Goal: Communication & Community: Answer question/provide support

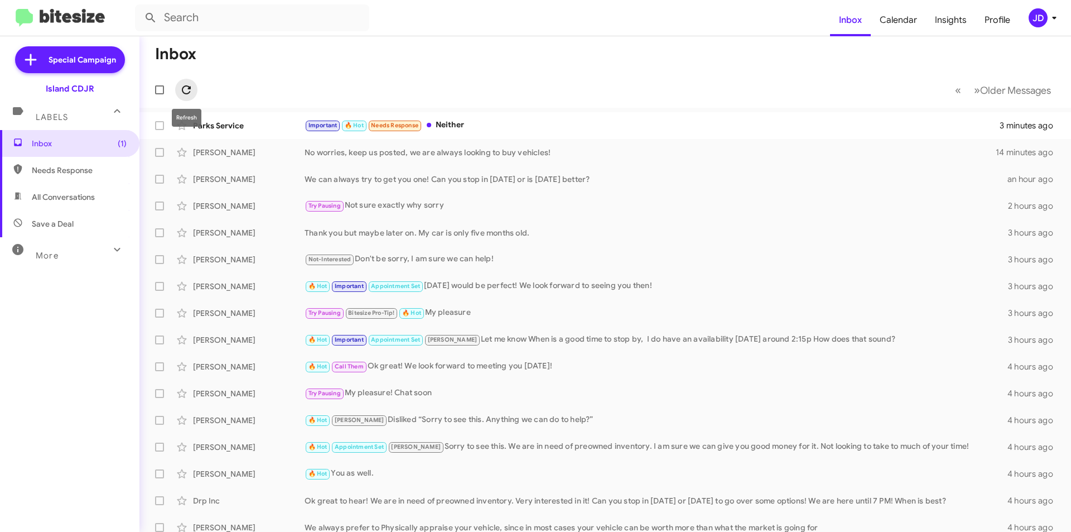
click at [190, 86] on icon at bounding box center [186, 89] width 13 height 13
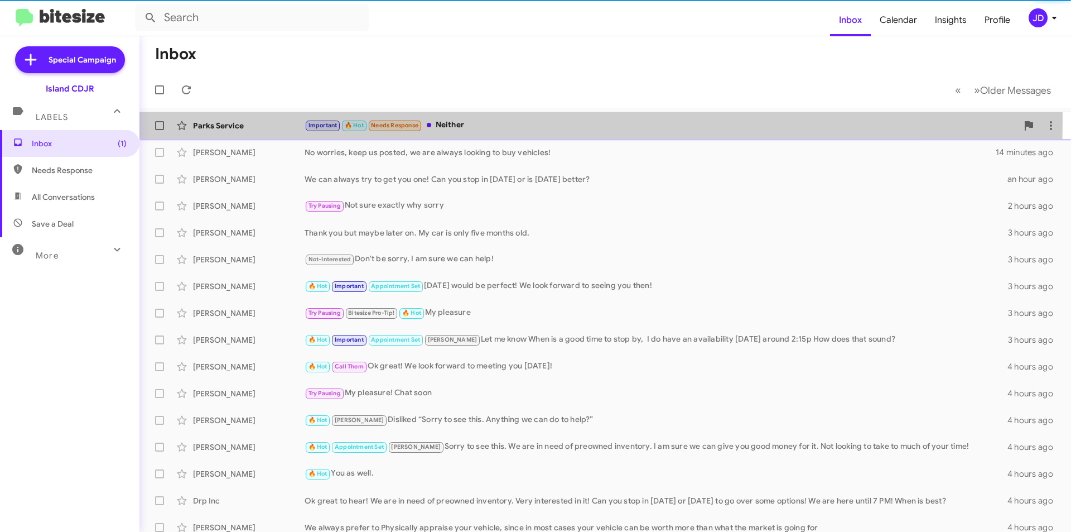
click at [283, 120] on div "Parks Service" at bounding box center [249, 125] width 112 height 11
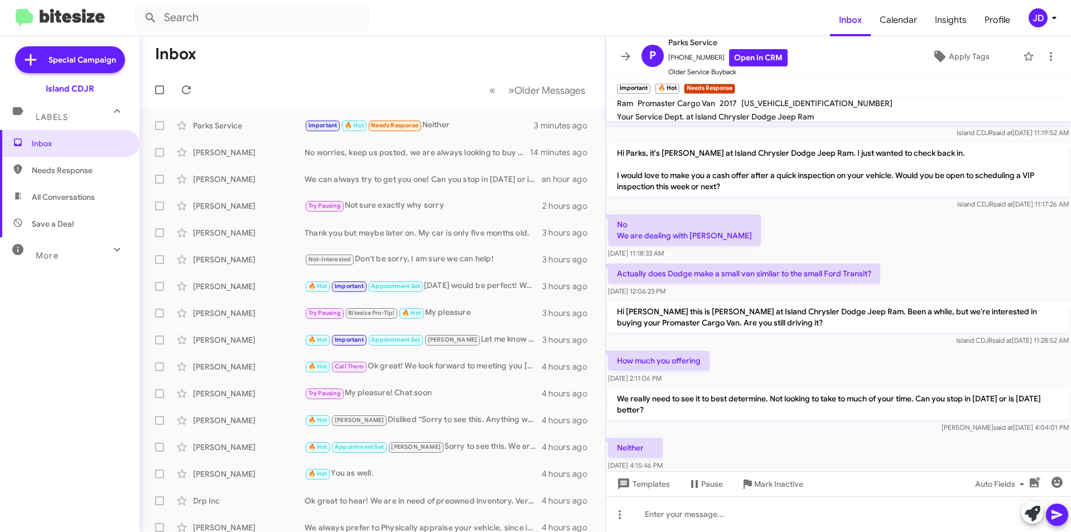
scroll to position [76, 0]
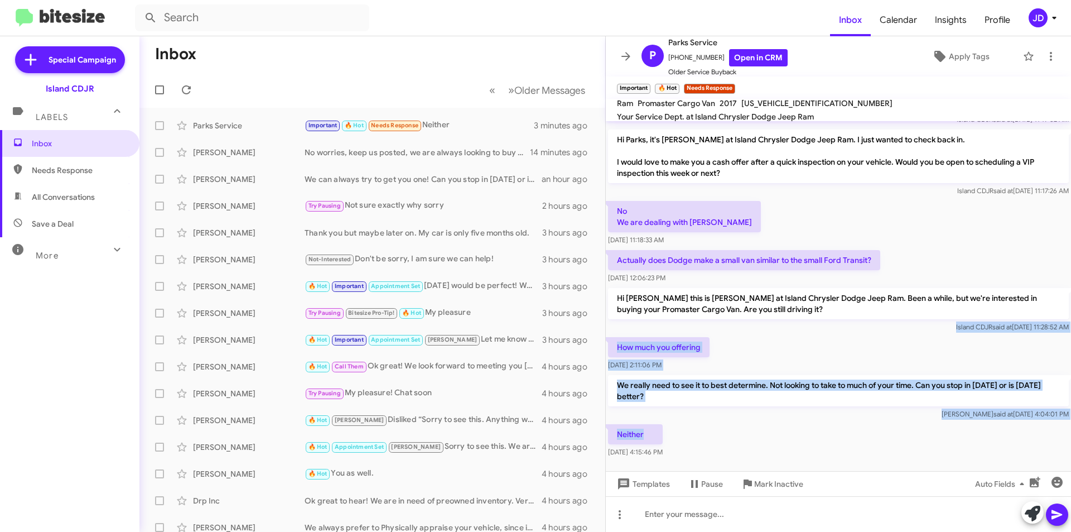
drag, startPoint x: 745, startPoint y: 420, endPoint x: 616, endPoint y: 314, distance: 167.3
click at [616, 314] on div "Hi Parks this is [PERSON_NAME], Manager at Island Chrysler Dodge Jeep Ram. Than…" at bounding box center [838, 252] width 465 height 415
click at [616, 321] on div "Island CDJR said at [DATE] 11:28:52 AM" at bounding box center [838, 326] width 461 height 11
drag, startPoint x: 616, startPoint y: 314, endPoint x: 908, endPoint y: 442, distance: 319.2
click at [908, 446] on div "Hi Parks this is [PERSON_NAME], Manager at Island Chrysler Dodge Jeep Ram. Than…" at bounding box center [838, 252] width 465 height 415
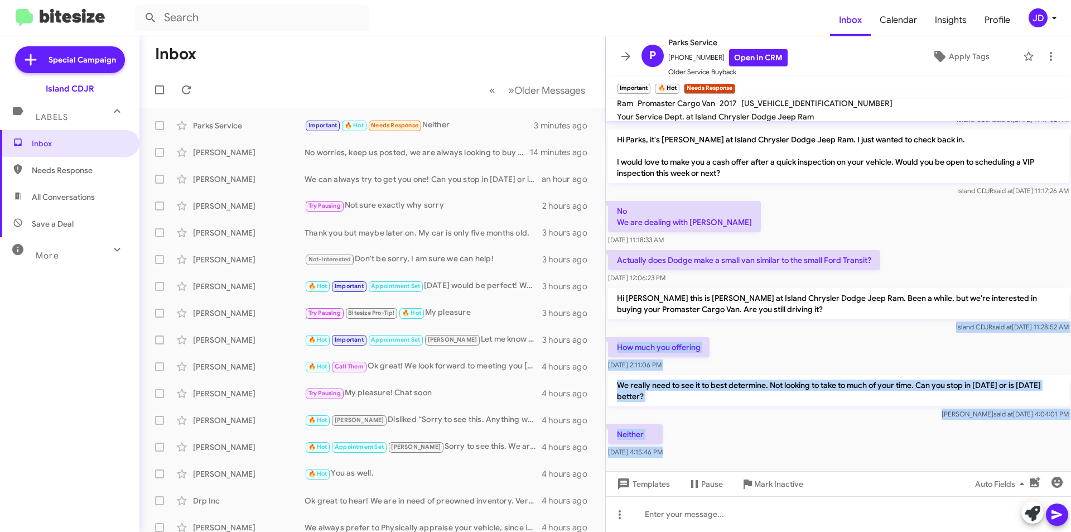
click at [908, 434] on div "Neither [DATE] 4:15:46 PM" at bounding box center [838, 441] width 465 height 38
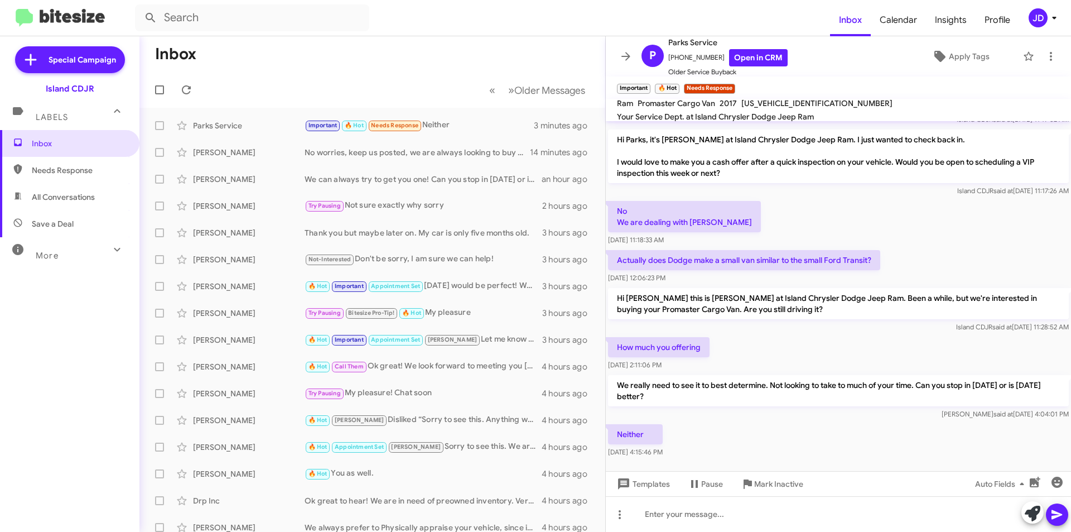
drag, startPoint x: 615, startPoint y: 375, endPoint x: 696, endPoint y: 387, distance: 81.6
click at [696, 387] on p "We really need to see it to best determine. Not looking to take to much of your…" at bounding box center [838, 390] width 461 height 31
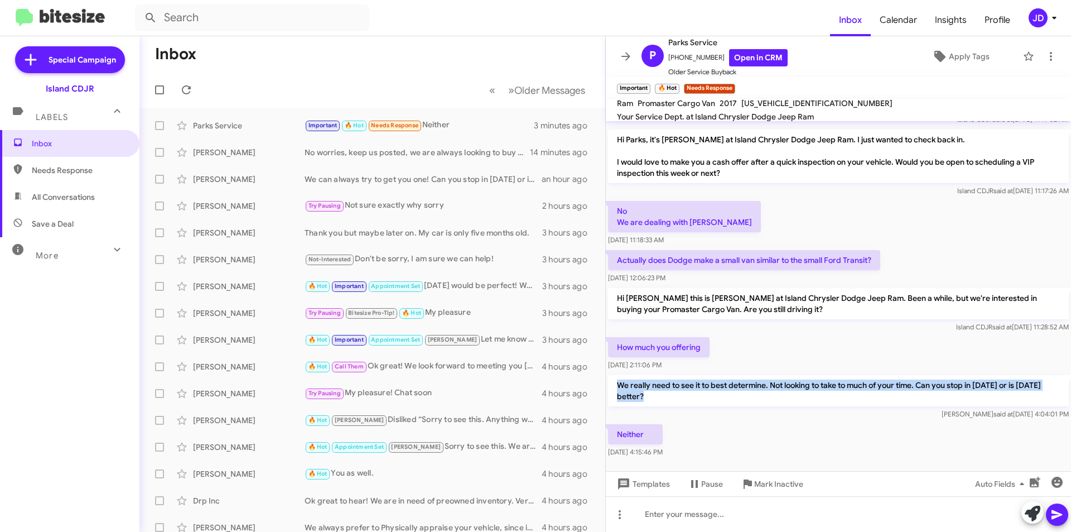
drag, startPoint x: 696, startPoint y: 387, endPoint x: 611, endPoint y: 371, distance: 86.7
click at [611, 375] on p "We really need to see it to best determine. Not looking to take to much of your…" at bounding box center [838, 390] width 461 height 31
drag, startPoint x: 611, startPoint y: 371, endPoint x: 687, endPoint y: 394, distance: 79.1
click at [687, 394] on p "We really need to see it to best determine. Not looking to take to much of your…" at bounding box center [838, 390] width 461 height 31
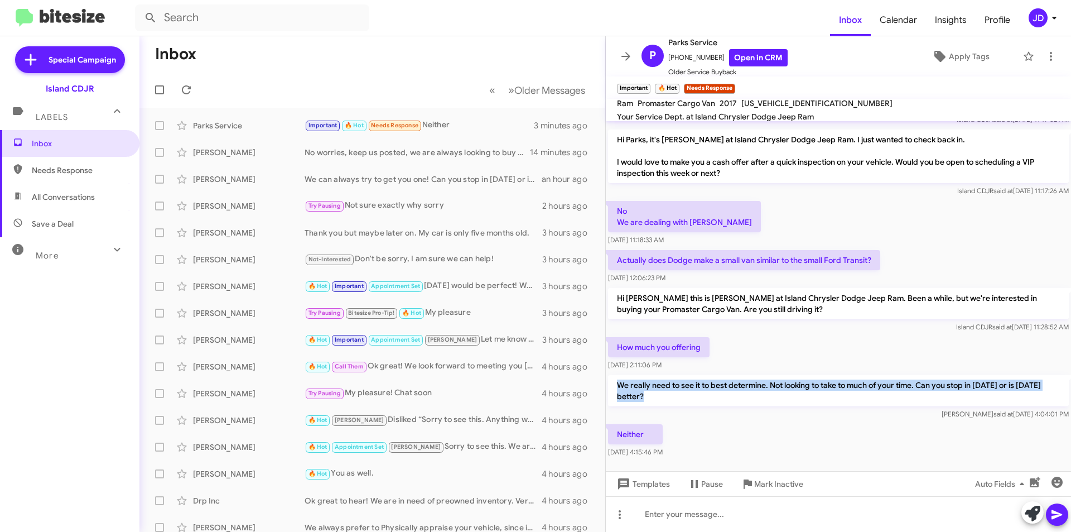
click at [688, 393] on p "We really need to see it to best determine. Not looking to take to much of your…" at bounding box center [838, 390] width 461 height 31
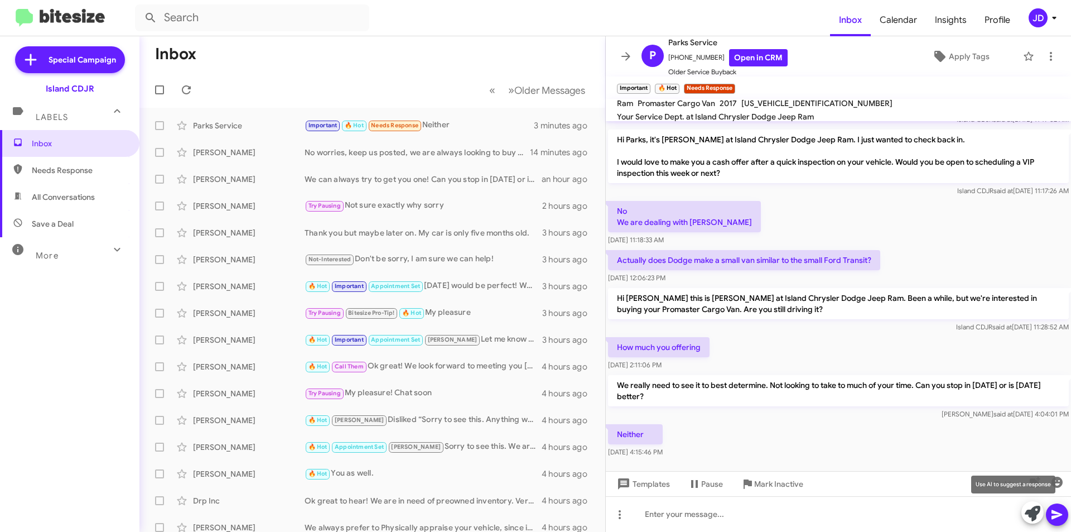
click at [1036, 514] on icon at bounding box center [1033, 513] width 16 height 16
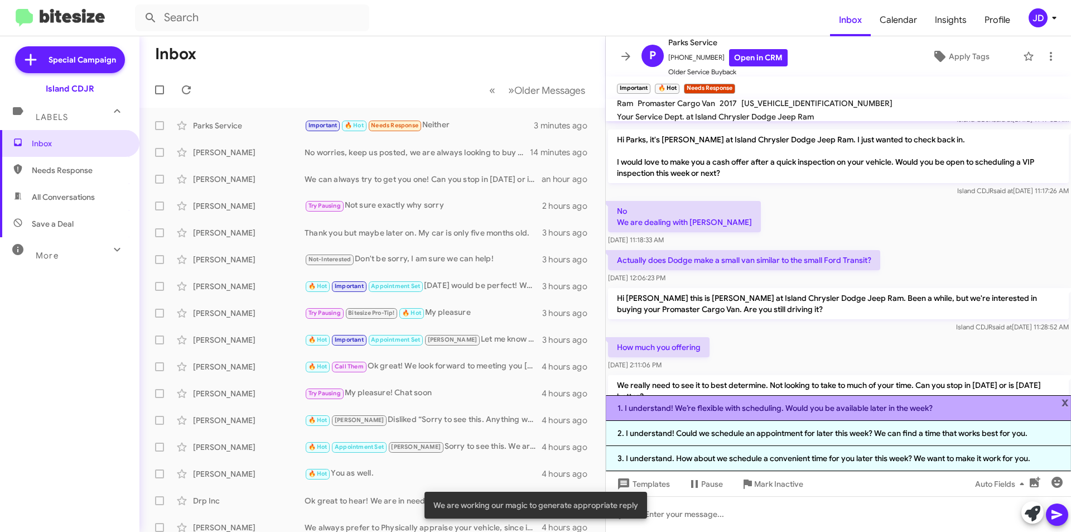
click at [965, 406] on li "1. I understand! We’re flexible with scheduling. Would you be available later i…" at bounding box center [838, 408] width 465 height 26
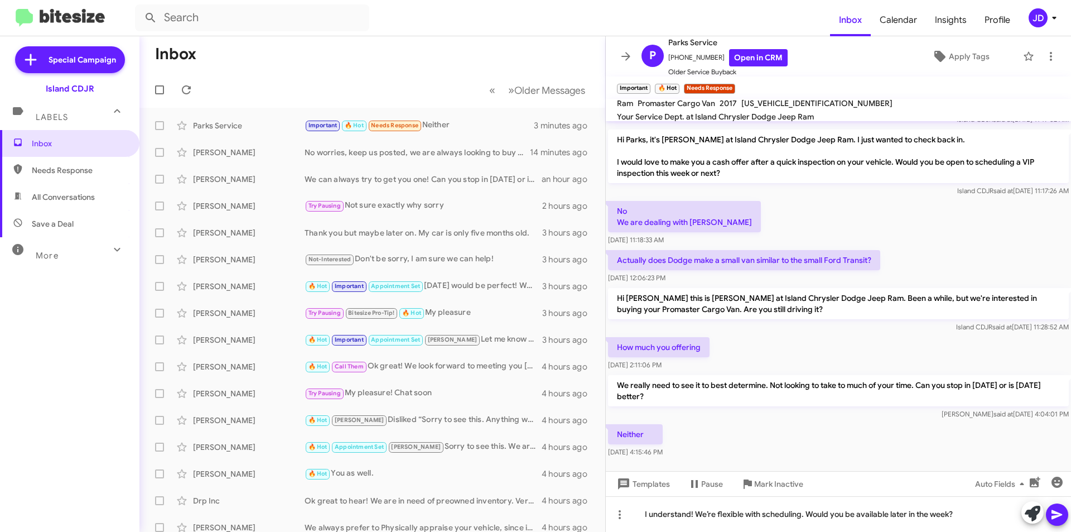
click at [1063, 511] on icon at bounding box center [1056, 514] width 13 height 13
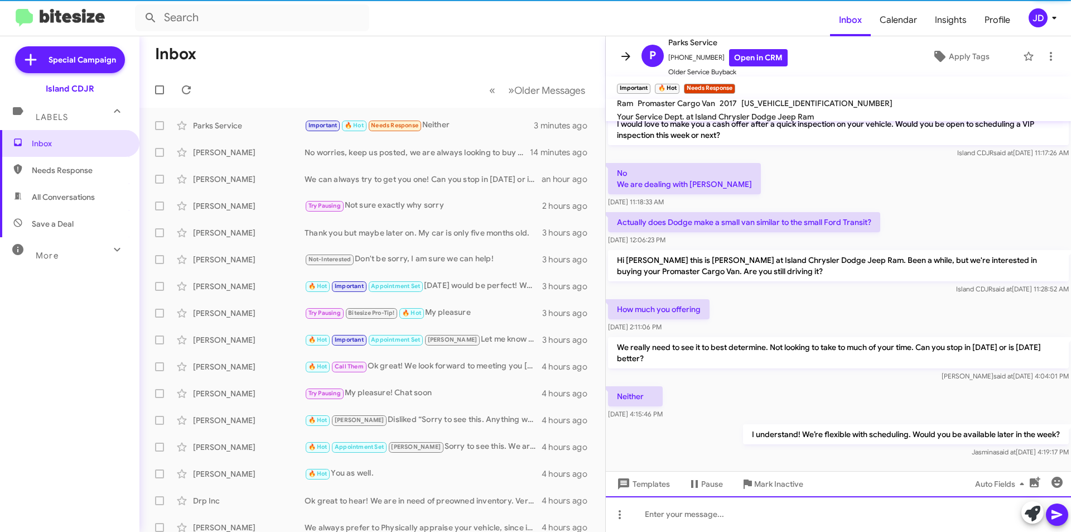
scroll to position [117, 0]
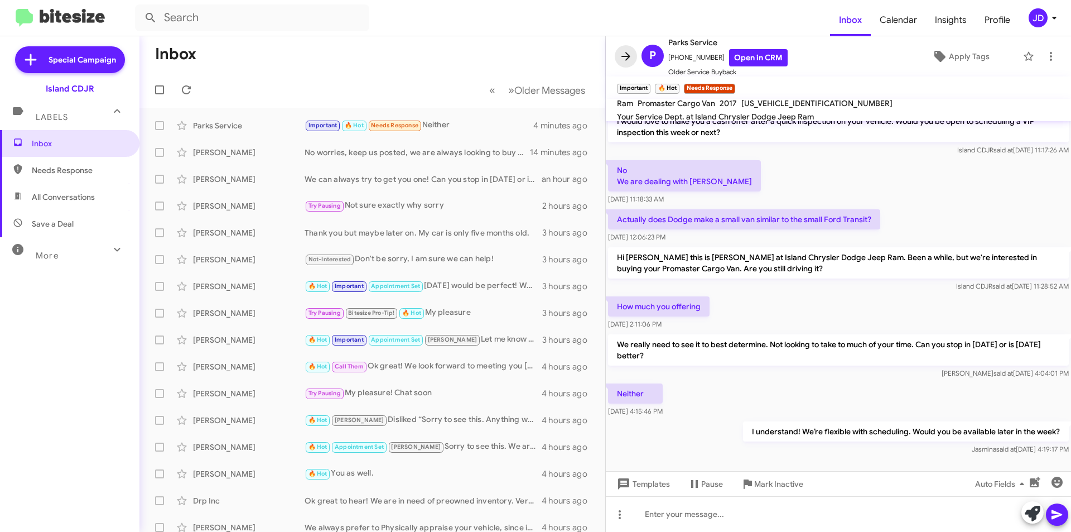
click at [620, 64] on button at bounding box center [626, 56] width 22 height 22
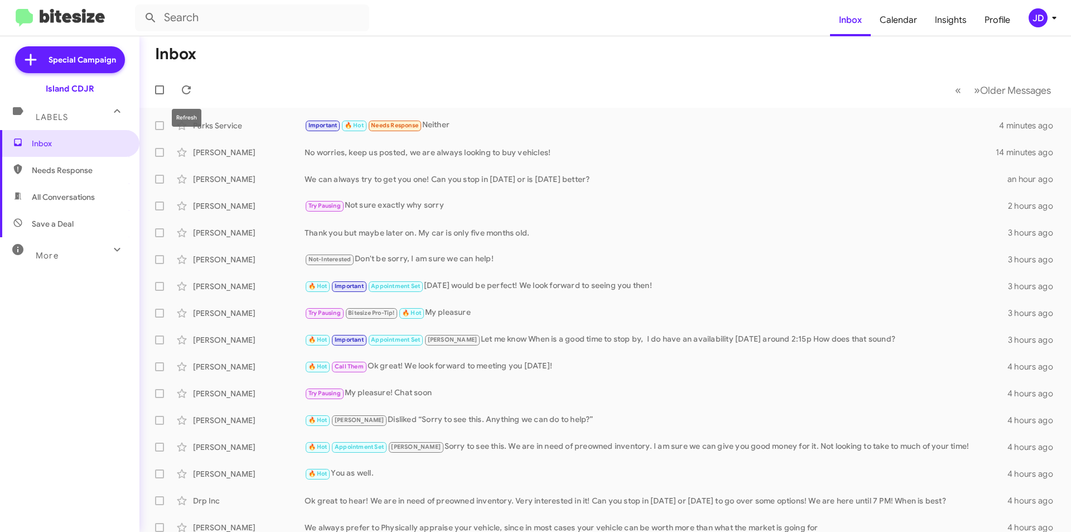
click at [173, 86] on div at bounding box center [161, 90] width 27 height 22
click at [178, 85] on span at bounding box center [186, 89] width 22 height 13
